Goal: Information Seeking & Learning: Learn about a topic

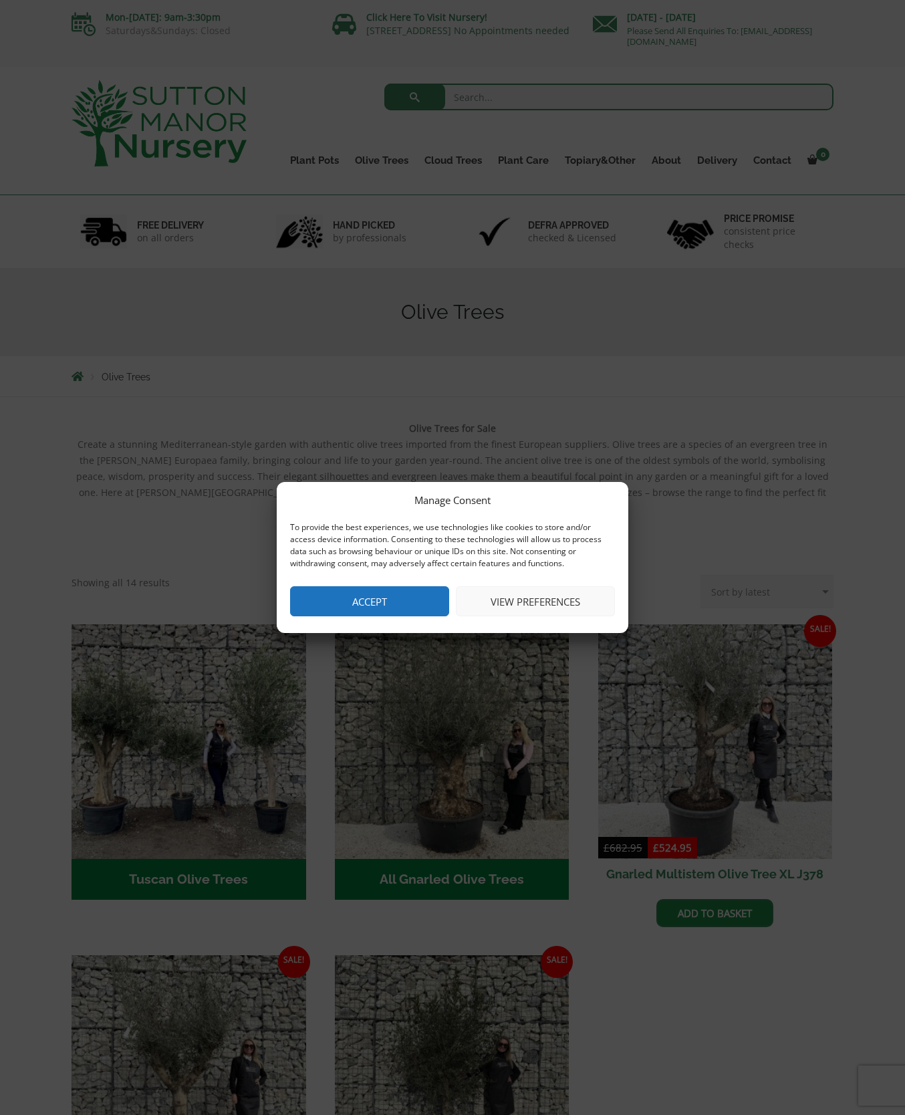
click at [522, 593] on button "View preferences" at bounding box center [535, 601] width 159 height 30
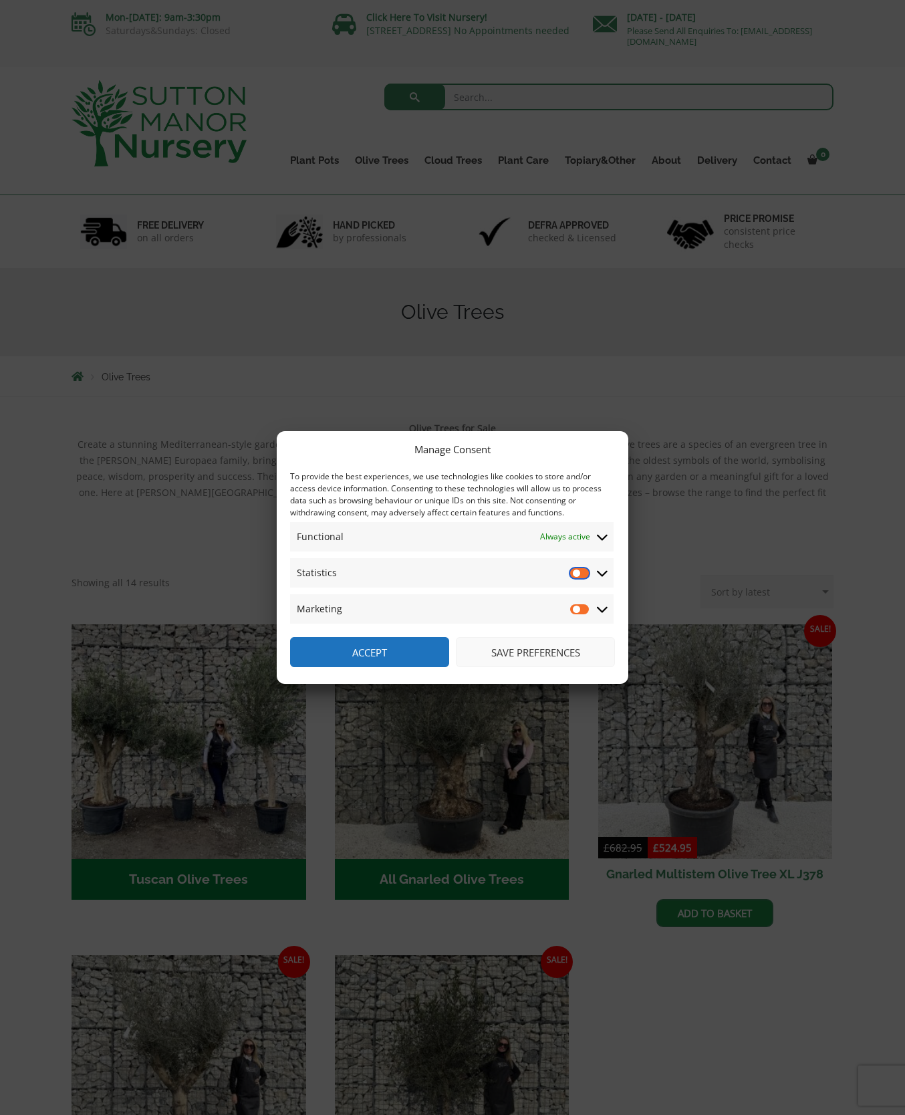
click at [582, 568] on input "Statistics" at bounding box center [580, 572] width 20 height 13
click at [574, 576] on input "Statistics" at bounding box center [580, 572] width 20 height 13
checkbox input "false"
click at [578, 610] on input "Marketing" at bounding box center [580, 608] width 20 height 13
click at [575, 610] on input "Marketing" at bounding box center [580, 608] width 20 height 13
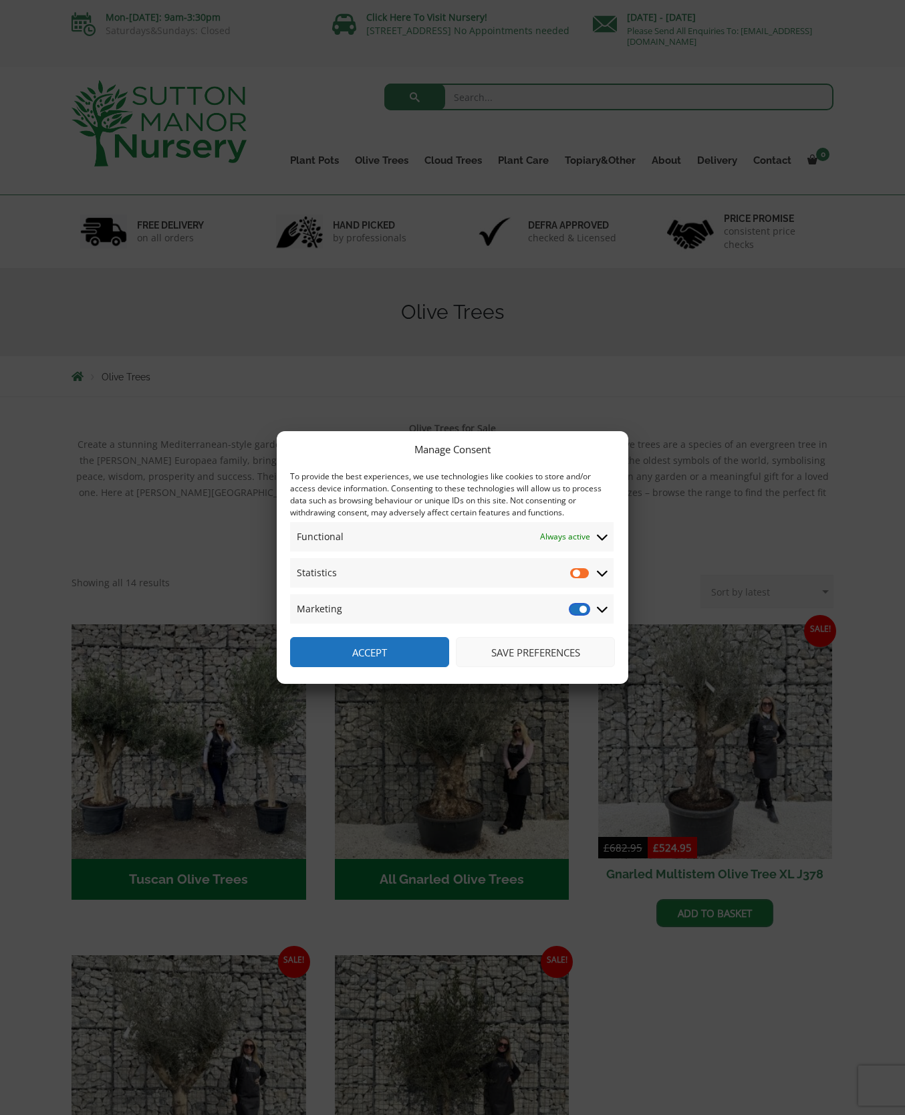
checkbox input "false"
click at [515, 650] on button "Save preferences" at bounding box center [535, 652] width 159 height 30
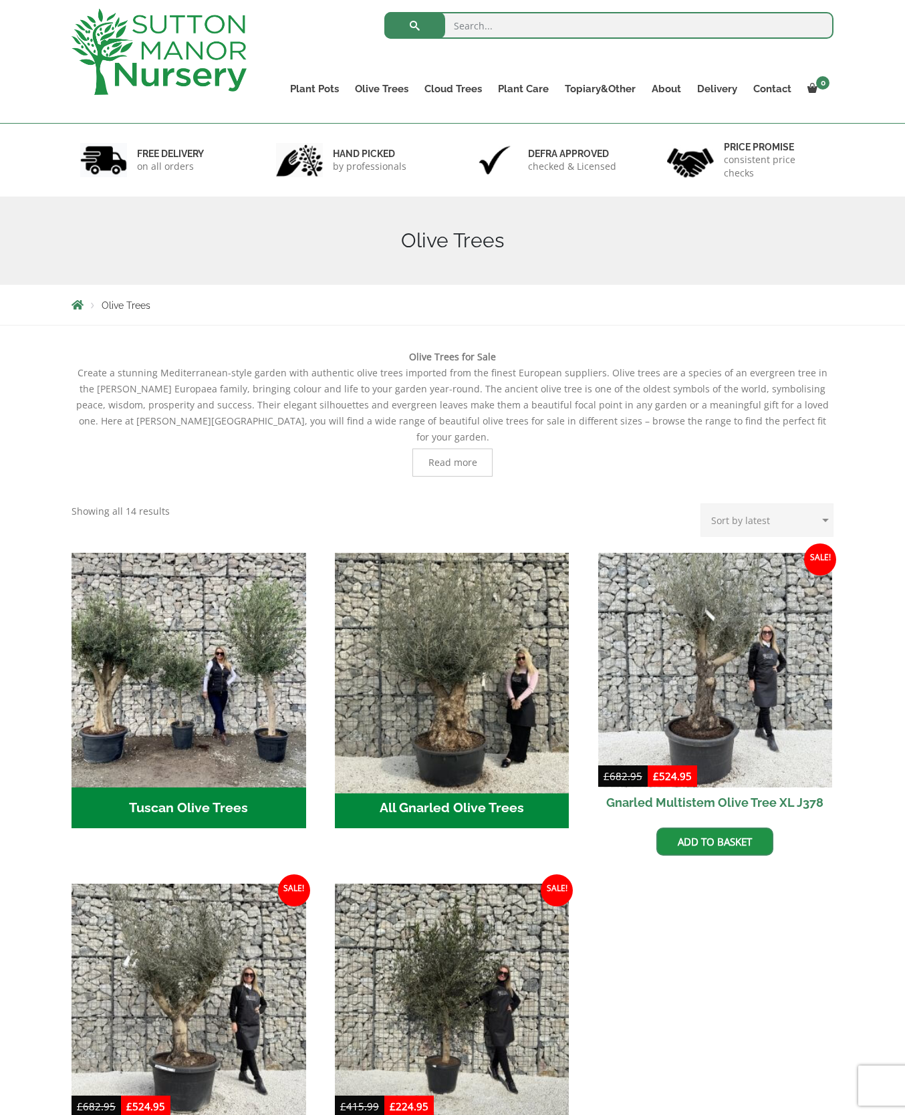
scroll to position [201, 0]
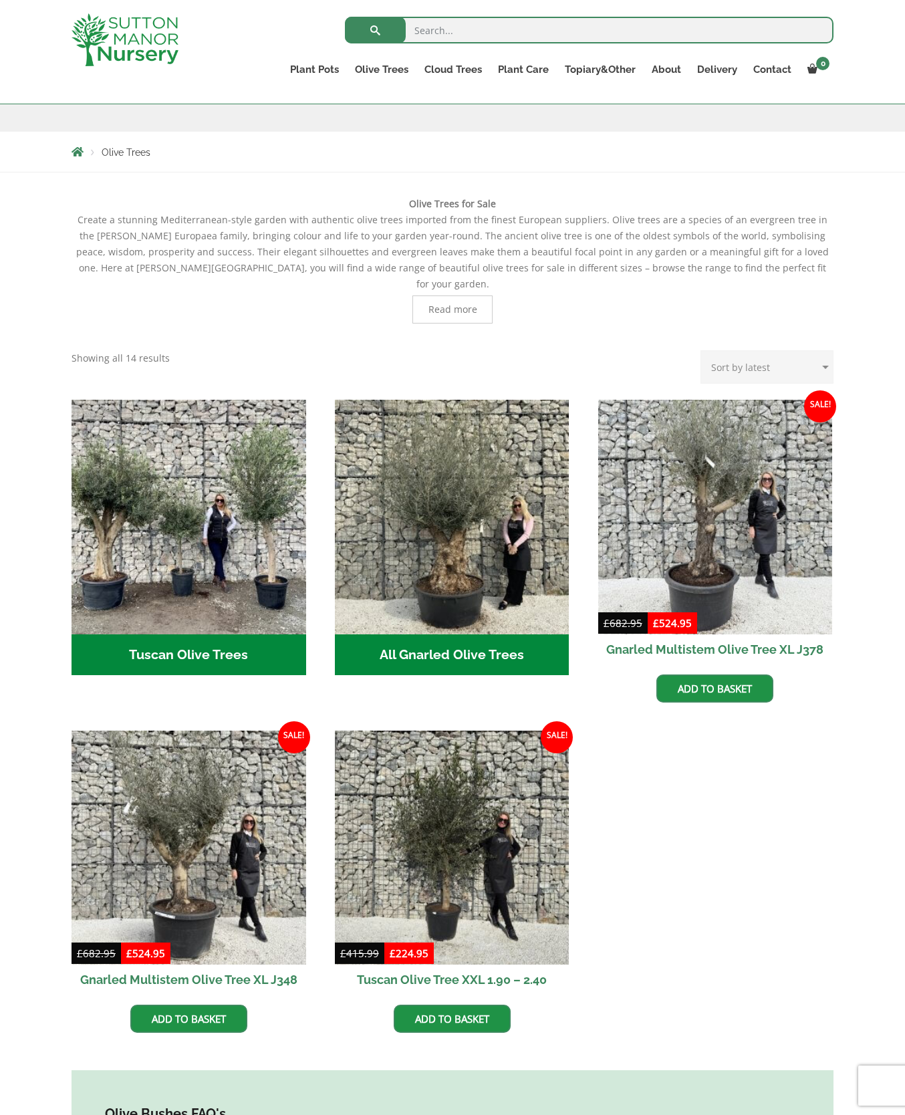
click at [591, 549] on ul "Tuscan Olive Trees (5) All Gnarled Olive Trees (178) Sale! £ 682.95 Original pr…" at bounding box center [453, 730] width 762 height 661
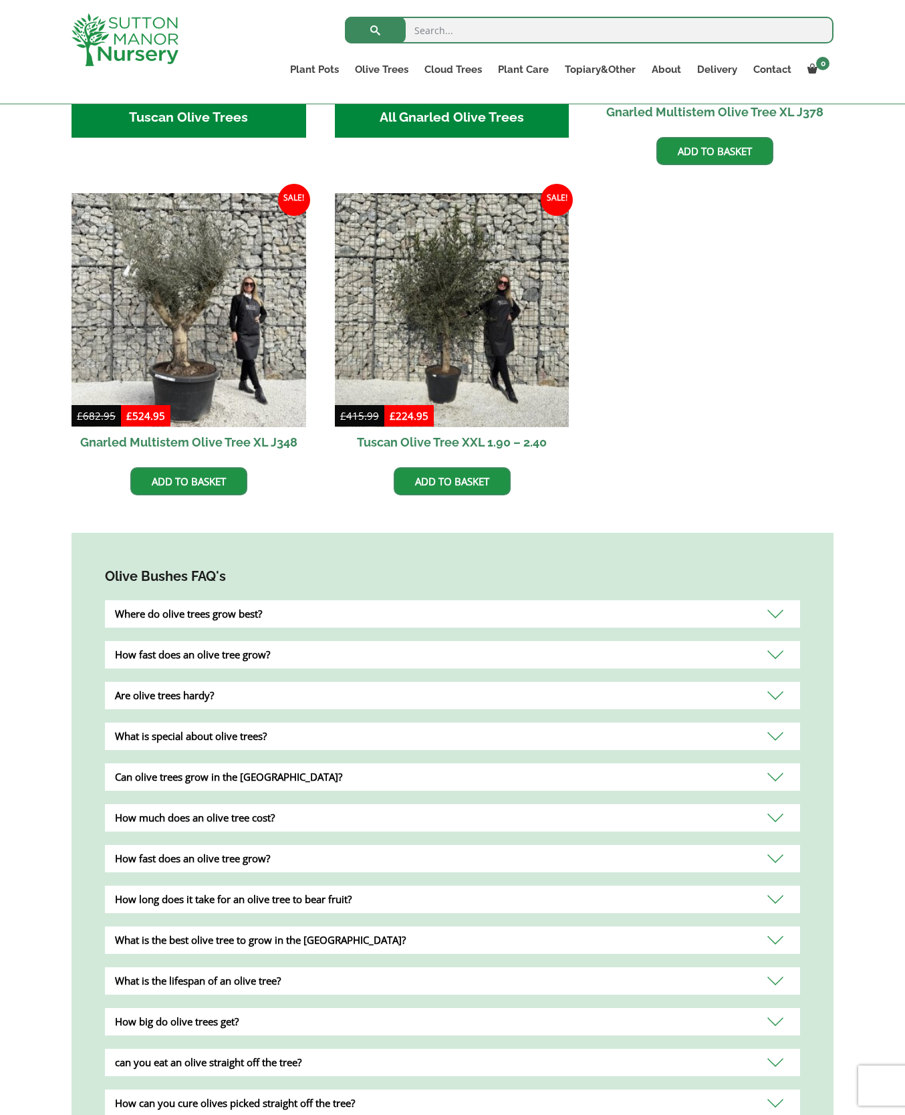
scroll to position [869, 0]
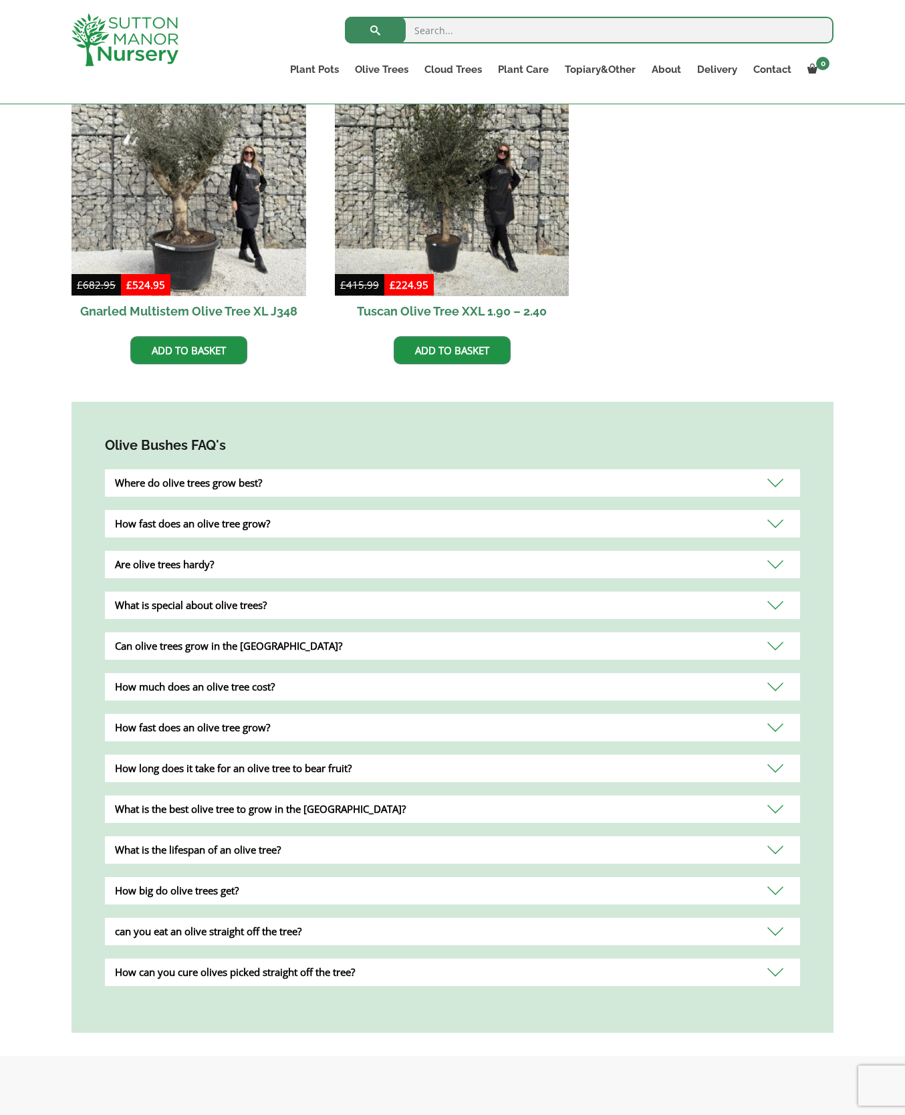
click at [762, 473] on div "Where do olive trees grow best?" at bounding box center [452, 482] width 695 height 27
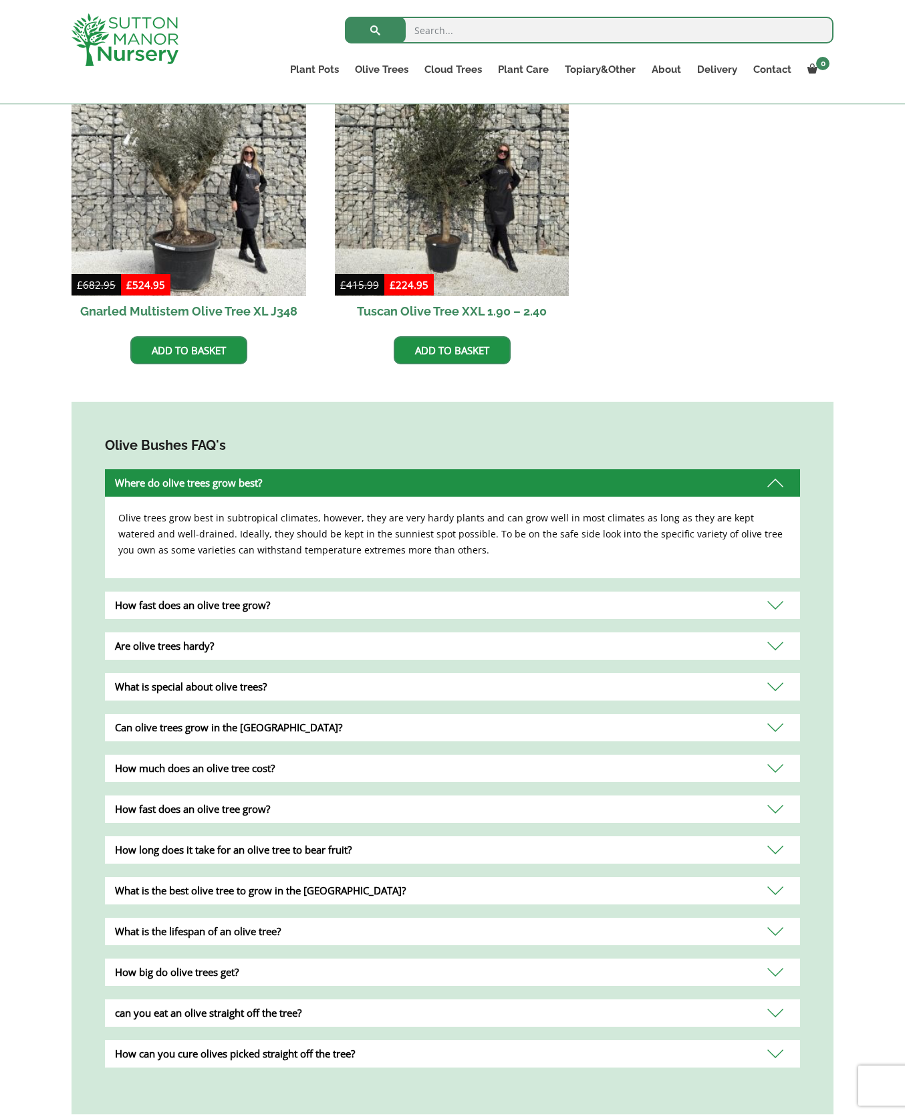
click at [741, 594] on div "How fast does an olive tree grow?" at bounding box center [452, 605] width 695 height 27
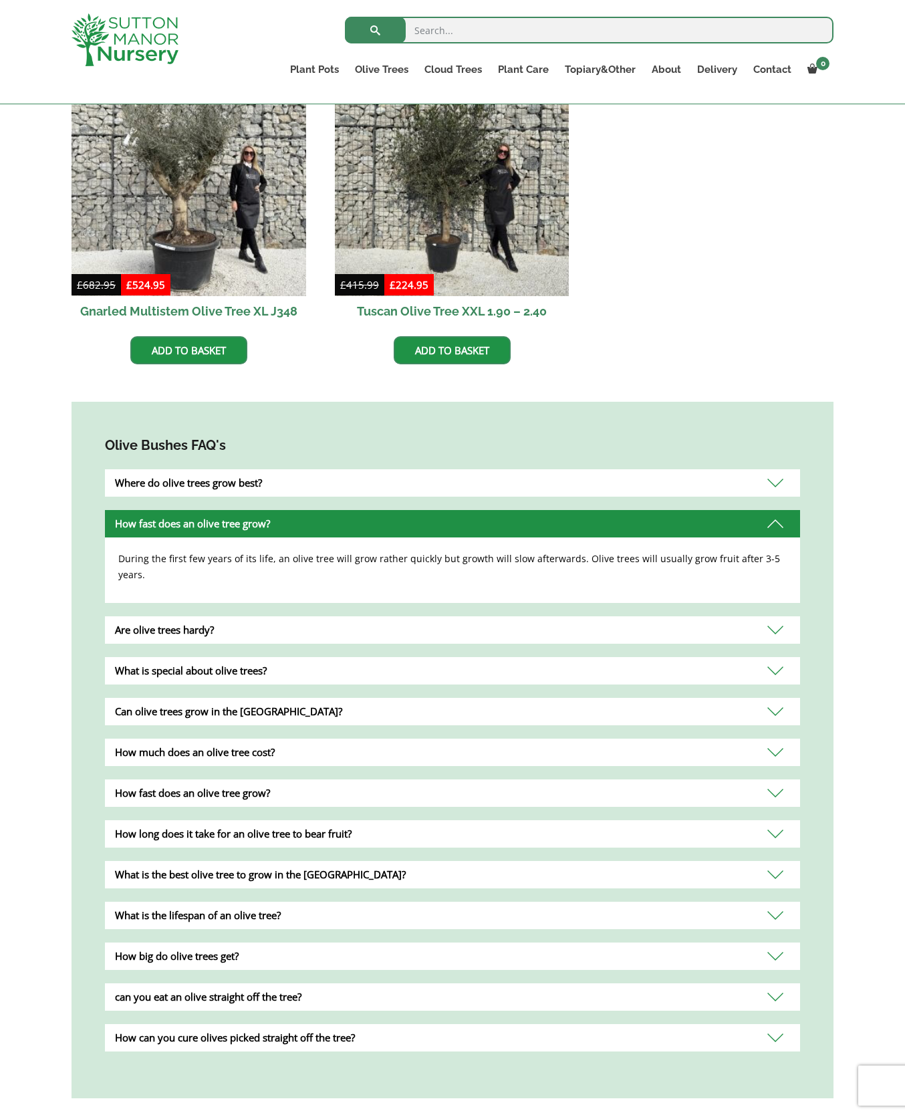
click at [730, 616] on div "Are olive trees hardy?" at bounding box center [452, 629] width 695 height 27
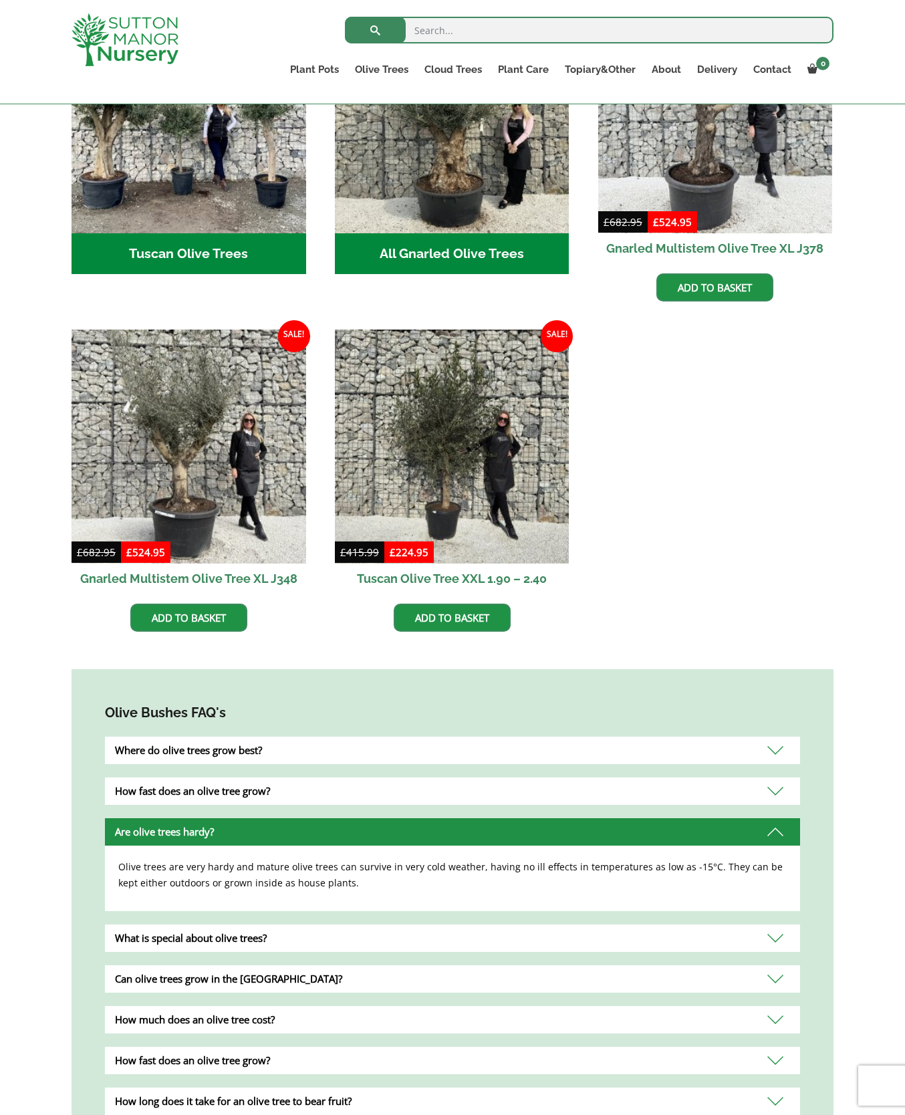
scroll to position [334, 0]
